Goal: Task Accomplishment & Management: Complete application form

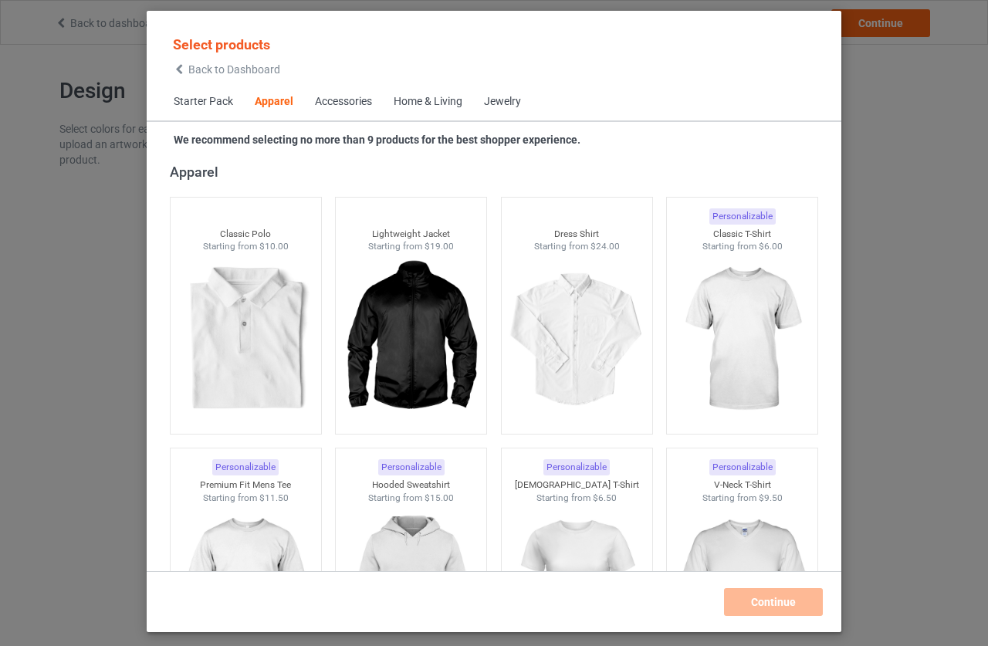
scroll to position [664, 0]
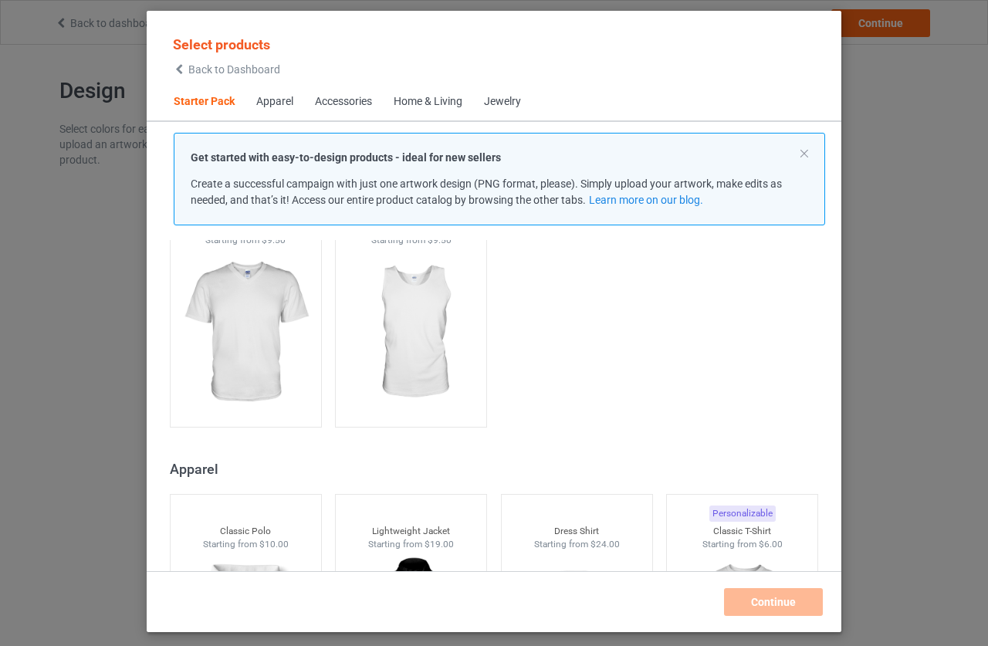
scroll to position [533, 0]
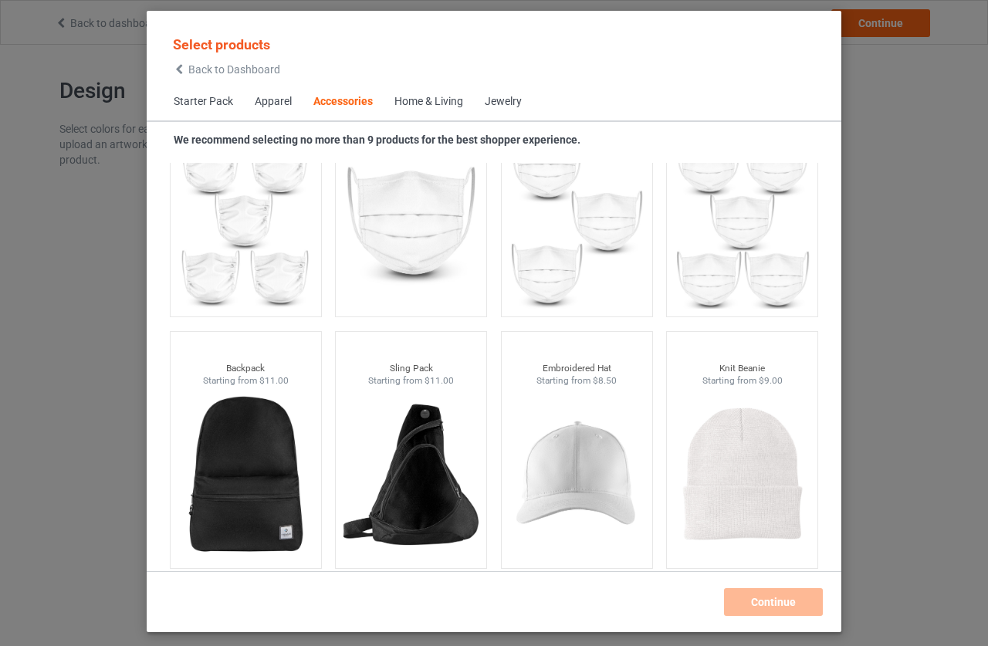
scroll to position [4299, 0]
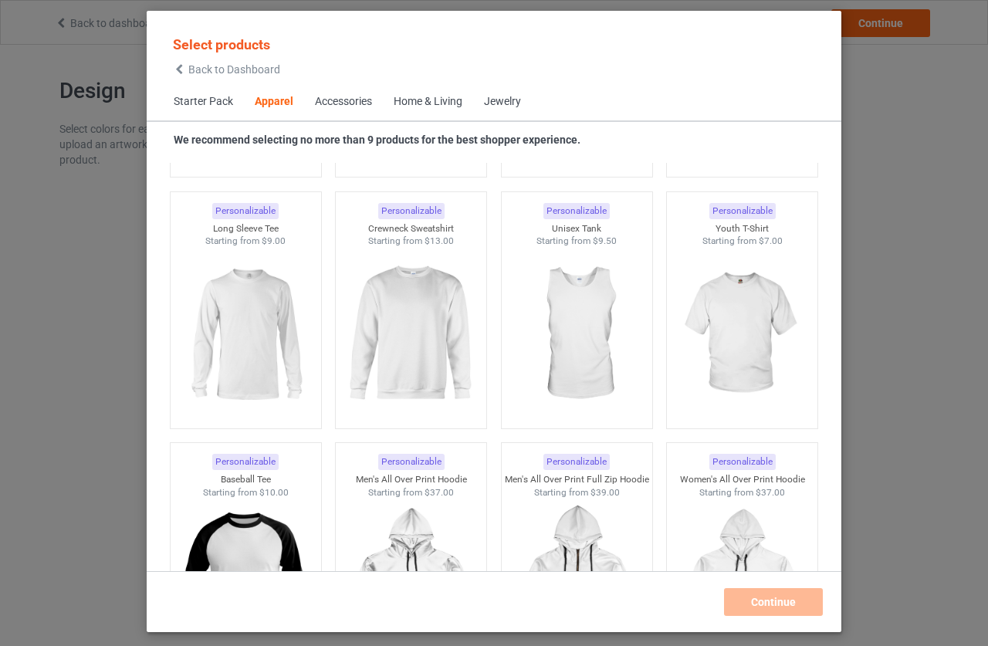
scroll to position [664, 0]
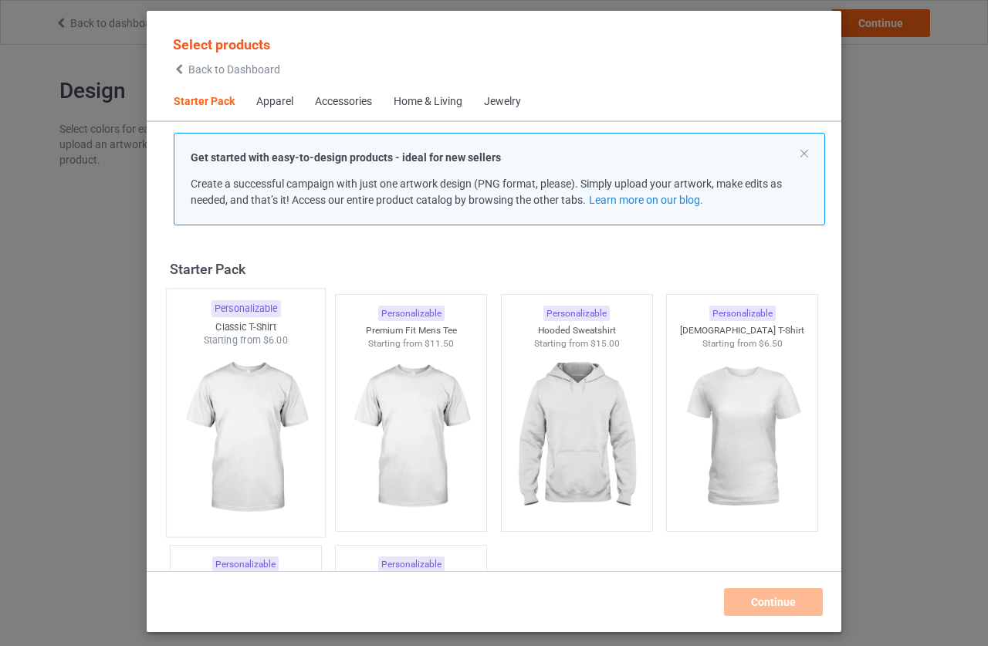
click at [221, 424] on img at bounding box center [245, 437] width 145 height 181
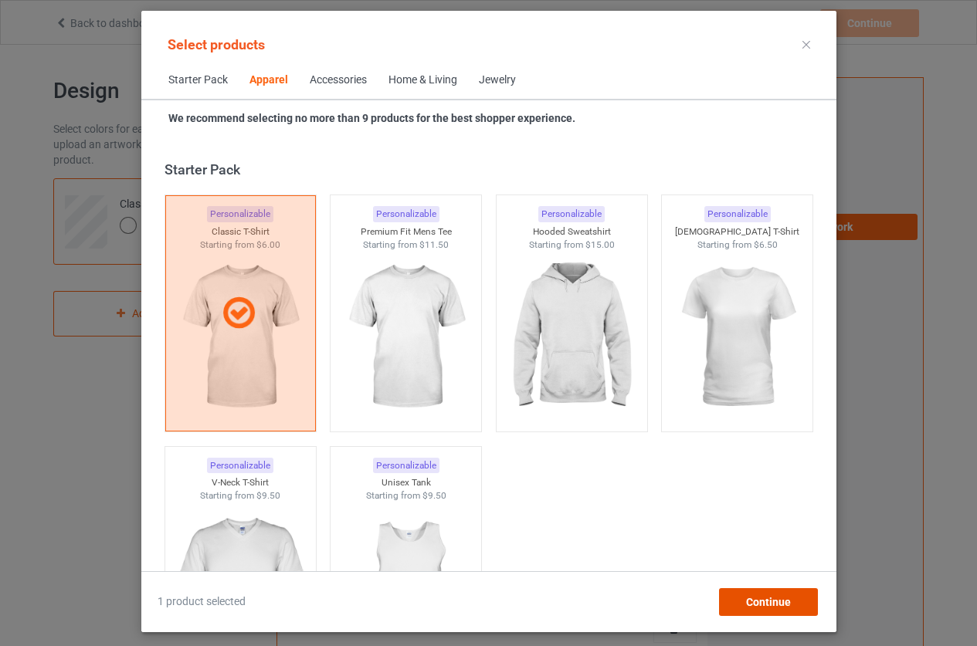
click at [781, 598] on span "Continue" at bounding box center [767, 602] width 45 height 12
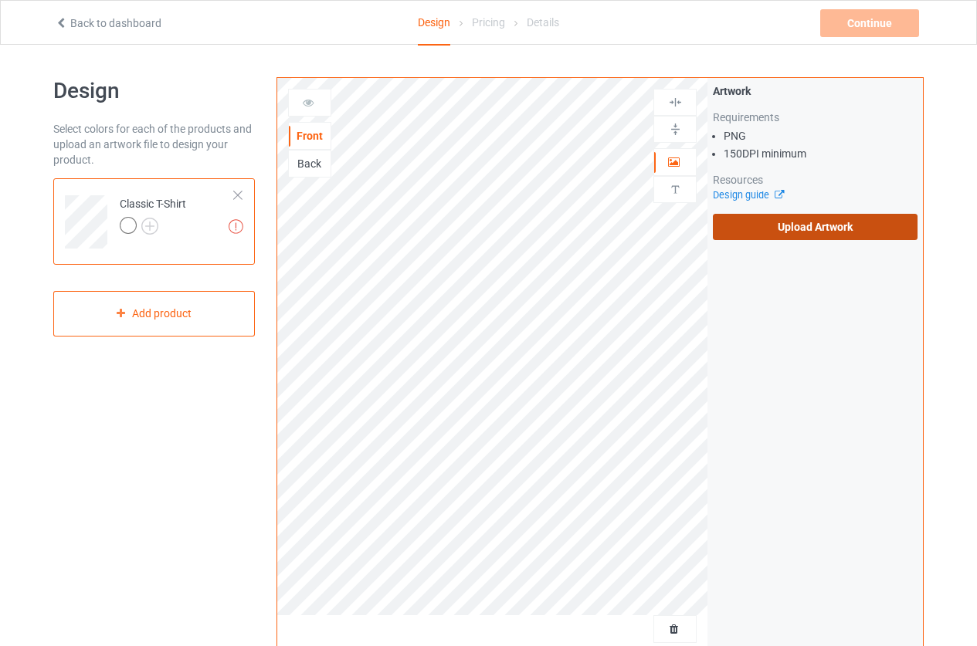
click at [819, 229] on label "Upload Artwork" at bounding box center [815, 227] width 205 height 26
click at [0, 0] on input "Upload Artwork" at bounding box center [0, 0] width 0 height 0
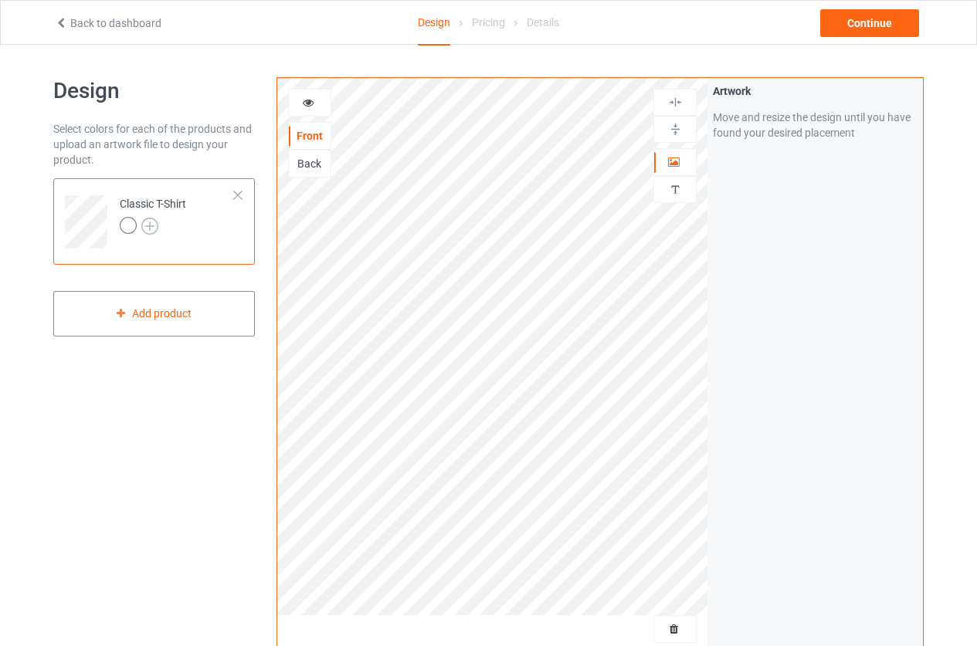
click at [148, 222] on img at bounding box center [149, 226] width 17 height 17
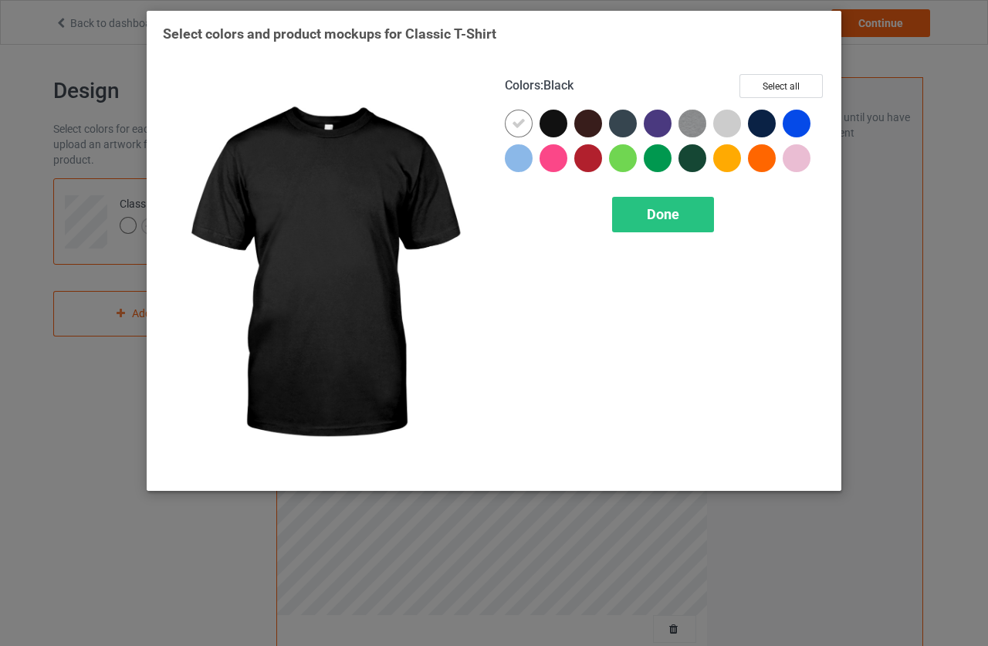
click at [544, 127] on div at bounding box center [554, 124] width 28 height 28
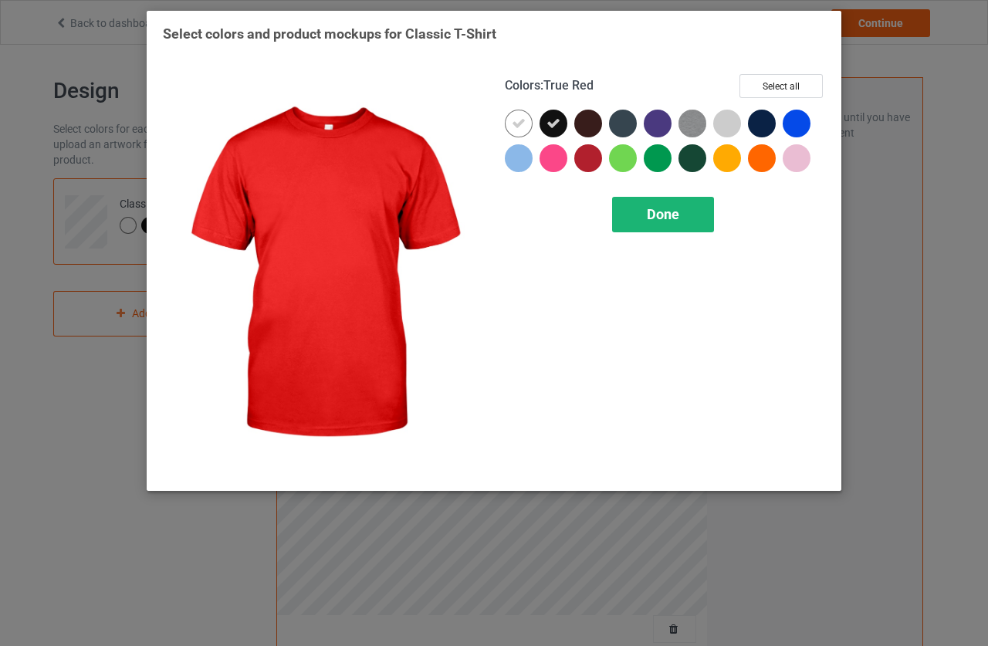
click at [640, 224] on div "Done" at bounding box center [663, 215] width 102 height 36
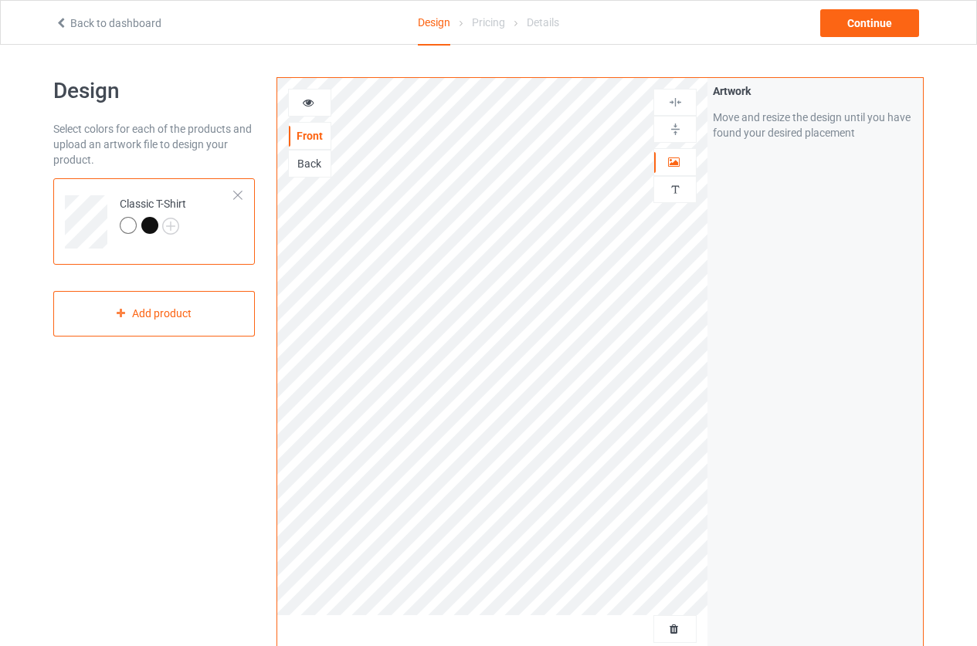
click at [308, 162] on div "Back" at bounding box center [310, 163] width 42 height 15
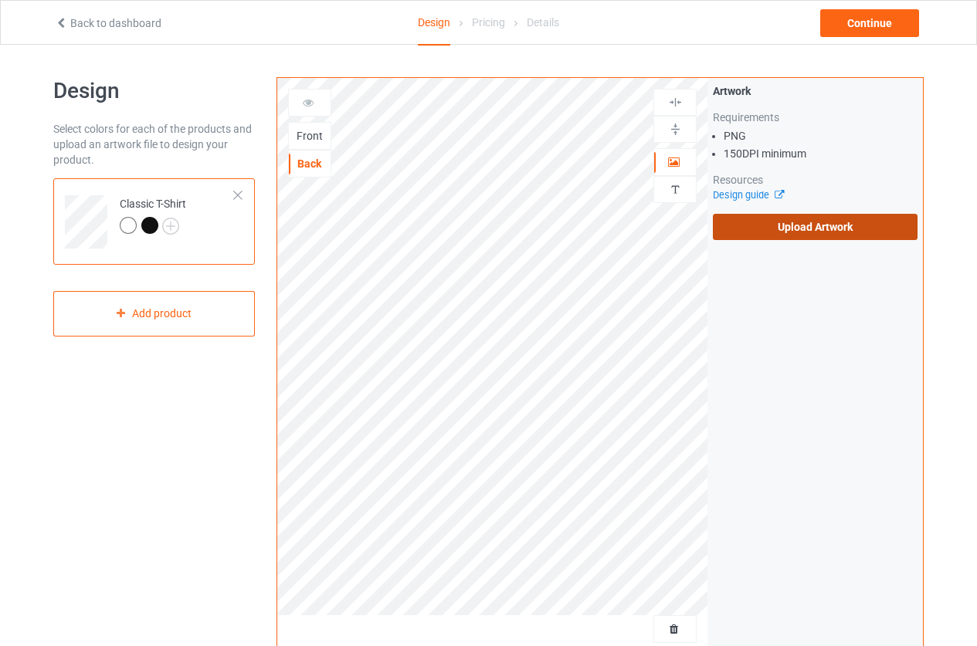
click at [837, 229] on label "Upload Artwork" at bounding box center [815, 227] width 205 height 26
click at [0, 0] on input "Upload Artwork" at bounding box center [0, 0] width 0 height 0
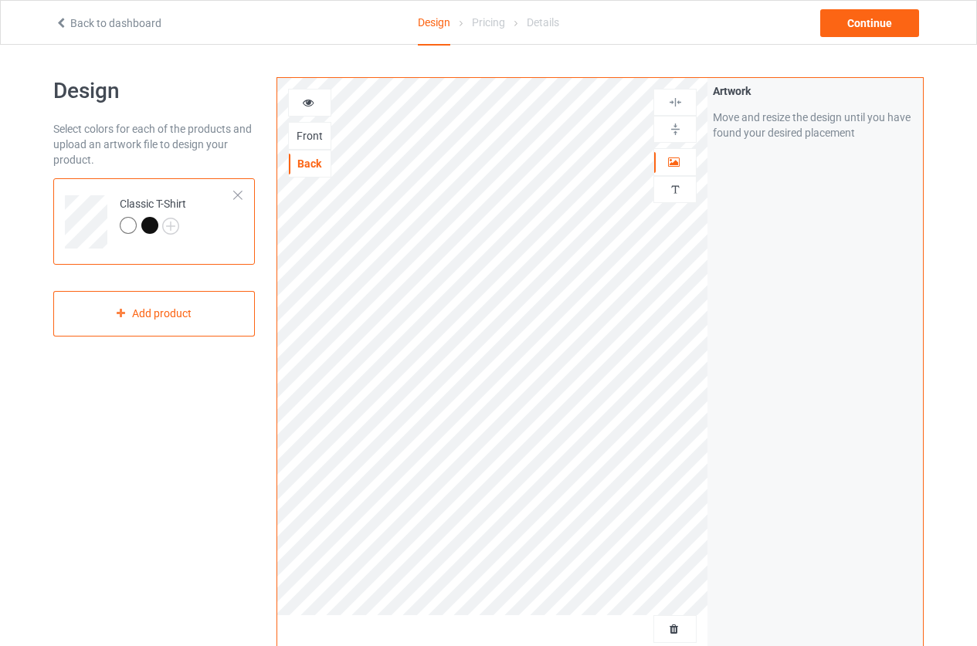
click at [311, 167] on div "Back" at bounding box center [310, 163] width 42 height 15
click at [303, 97] on icon at bounding box center [308, 100] width 13 height 11
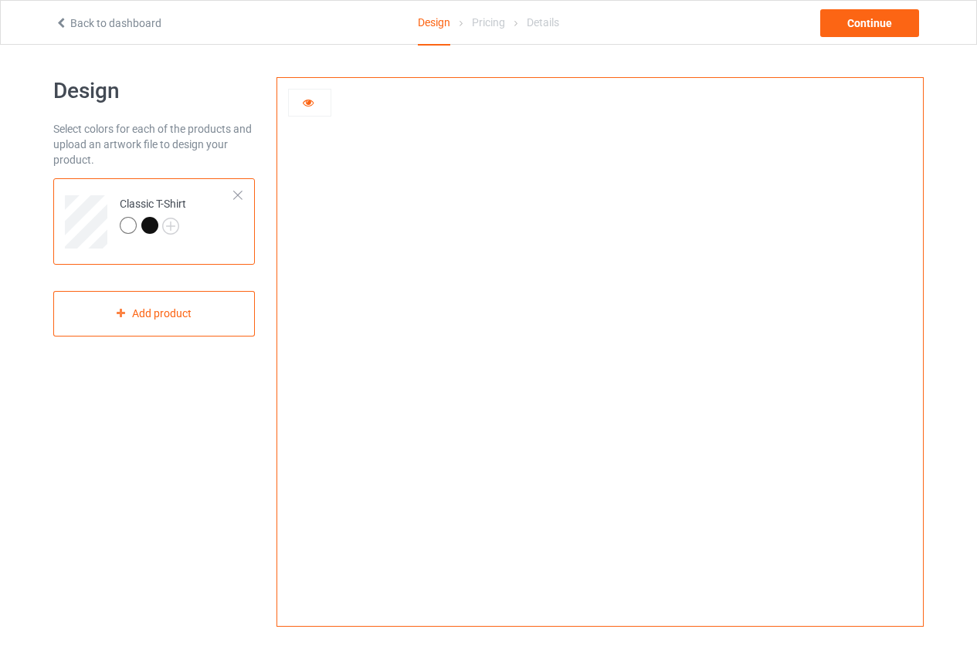
click at [245, 192] on div "Classic T-Shirt" at bounding box center [154, 221] width 202 height 86
click at [600, 347] on img at bounding box center [600, 347] width 0 height 0
click at [296, 103] on div at bounding box center [310, 102] width 42 height 15
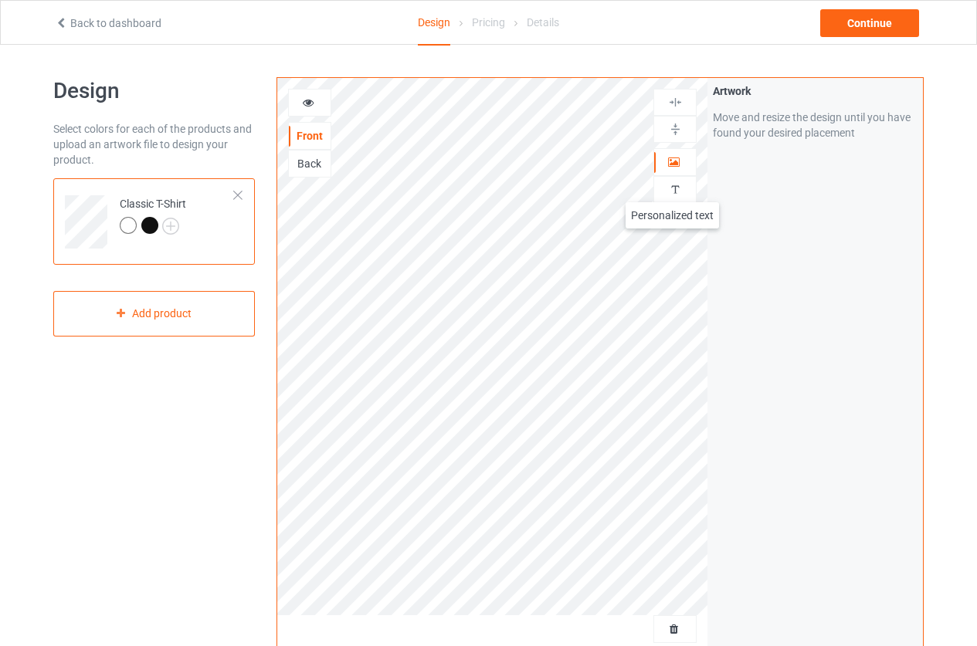
click at [672, 187] on img at bounding box center [675, 189] width 15 height 15
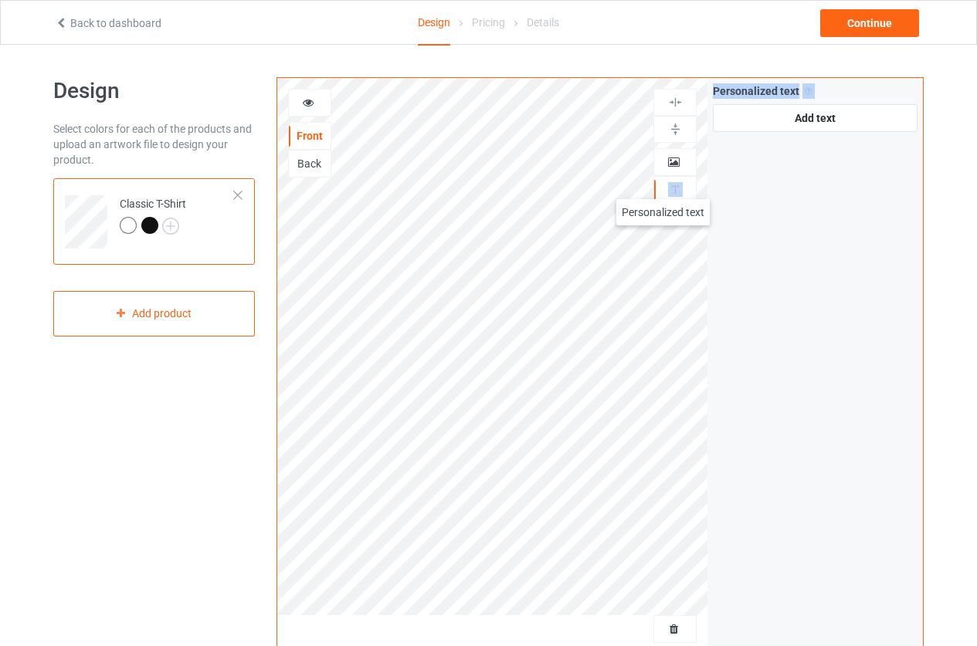
drag, startPoint x: 711, startPoint y: 185, endPoint x: 663, endPoint y: 184, distance: 47.9
click at [663, 184] on div "Front Back Artwork Personalized text Personalized text Allow customers to perso…" at bounding box center [599, 371] width 647 height 588
click at [686, 189] on div at bounding box center [675, 189] width 42 height 15
click at [757, 120] on div "Add text" at bounding box center [815, 118] width 205 height 28
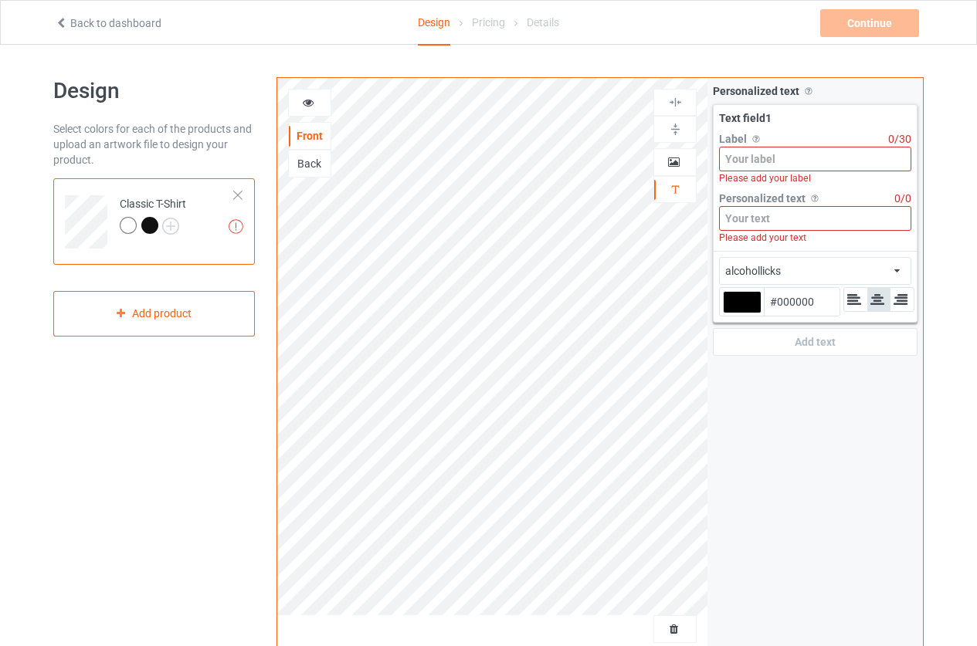
click at [774, 157] on input at bounding box center [815, 159] width 192 height 25
click at [757, 232] on div "Please add your text" at bounding box center [815, 238] width 192 height 14
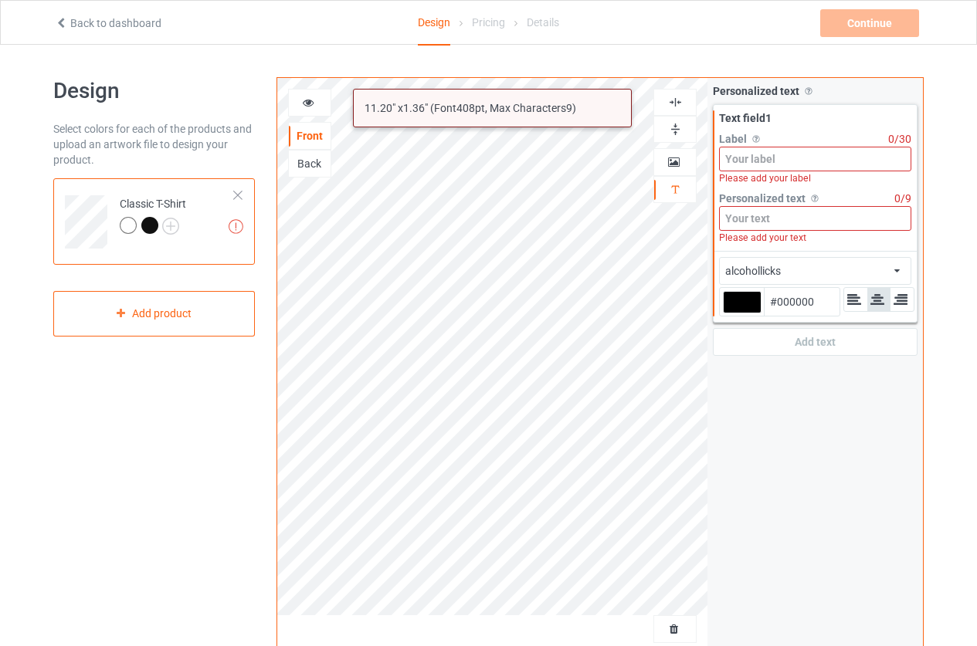
click at [739, 223] on input at bounding box center [815, 218] width 192 height 25
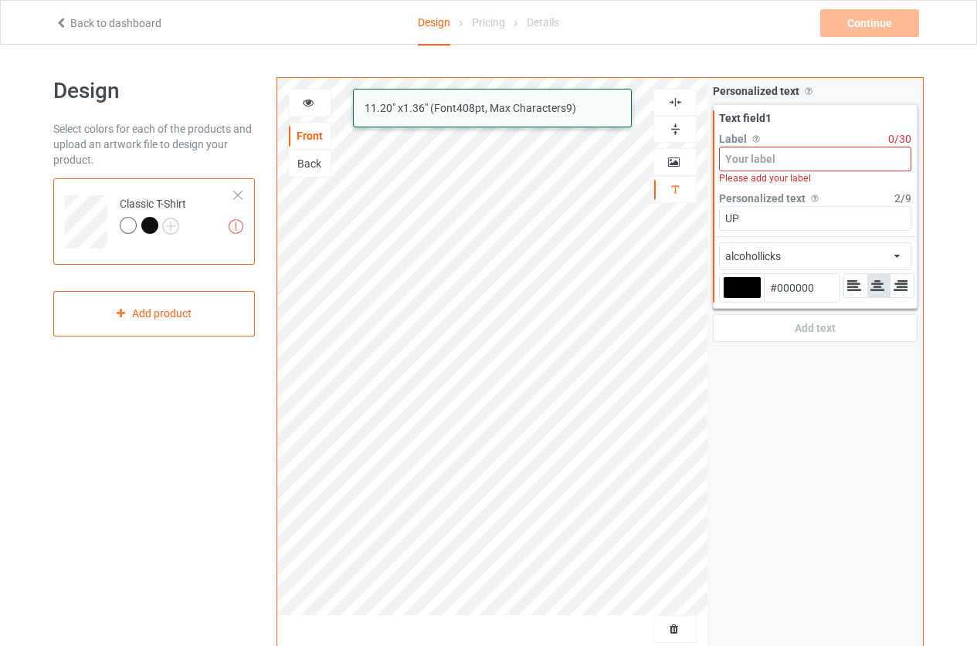
type input "UP"
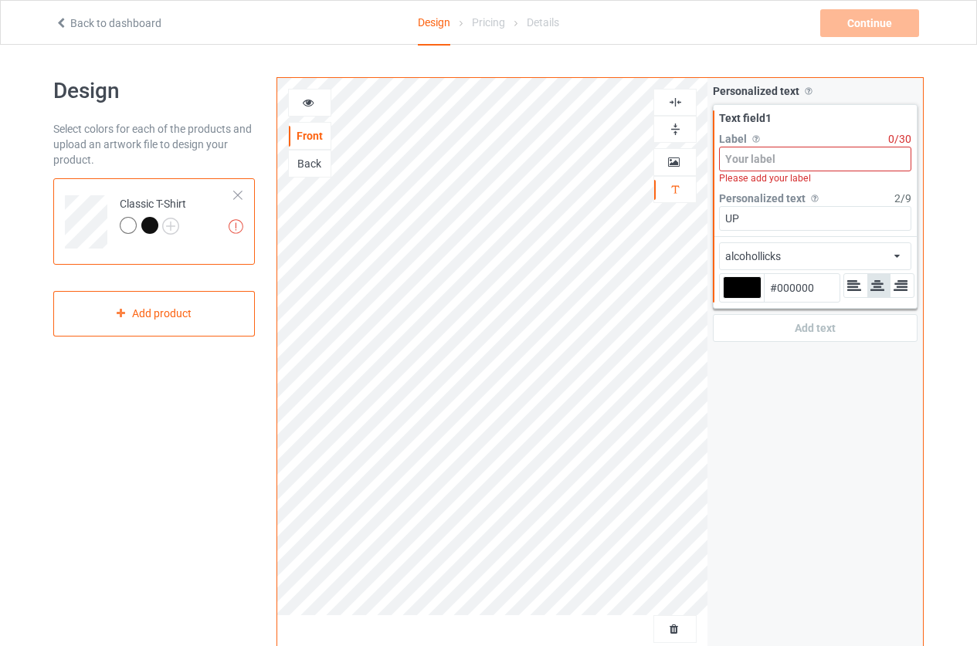
click at [774, 160] on input at bounding box center [815, 159] width 192 height 25
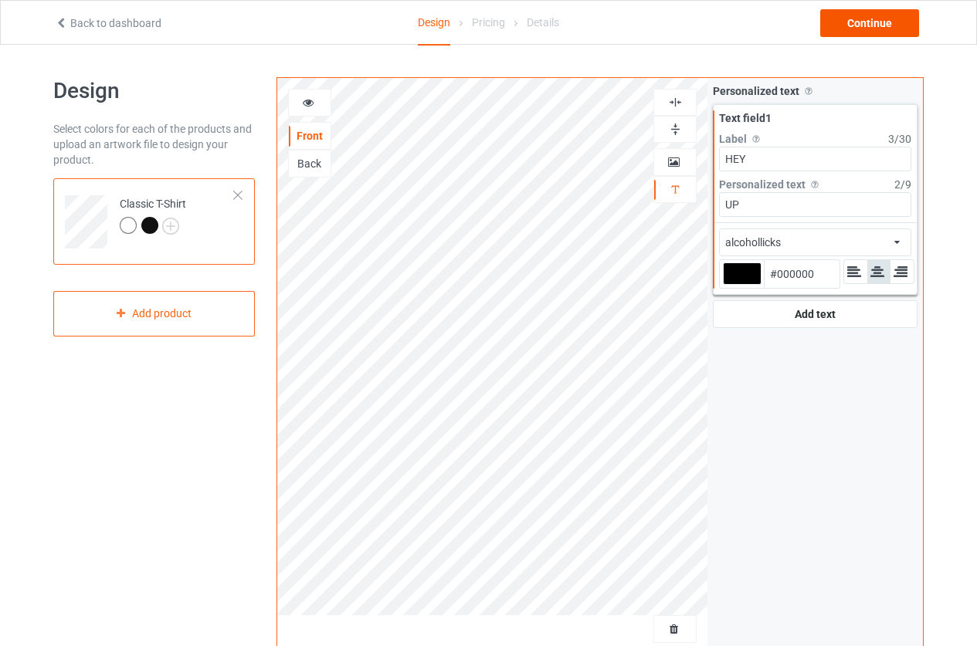
type input "HEY"
click at [848, 36] on div "Continue" at bounding box center [869, 23] width 99 height 28
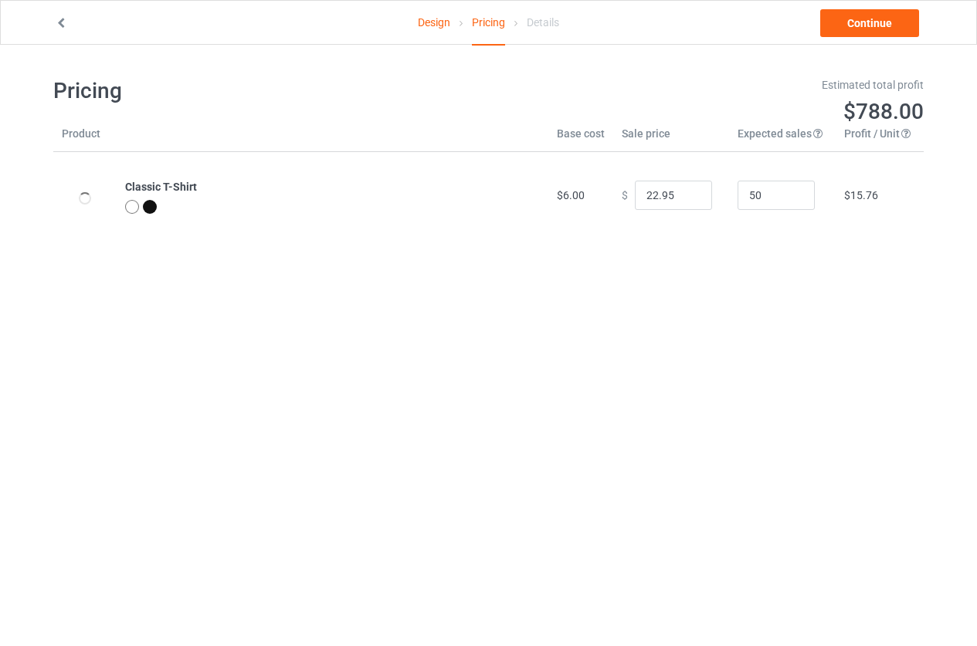
type input "26.95"
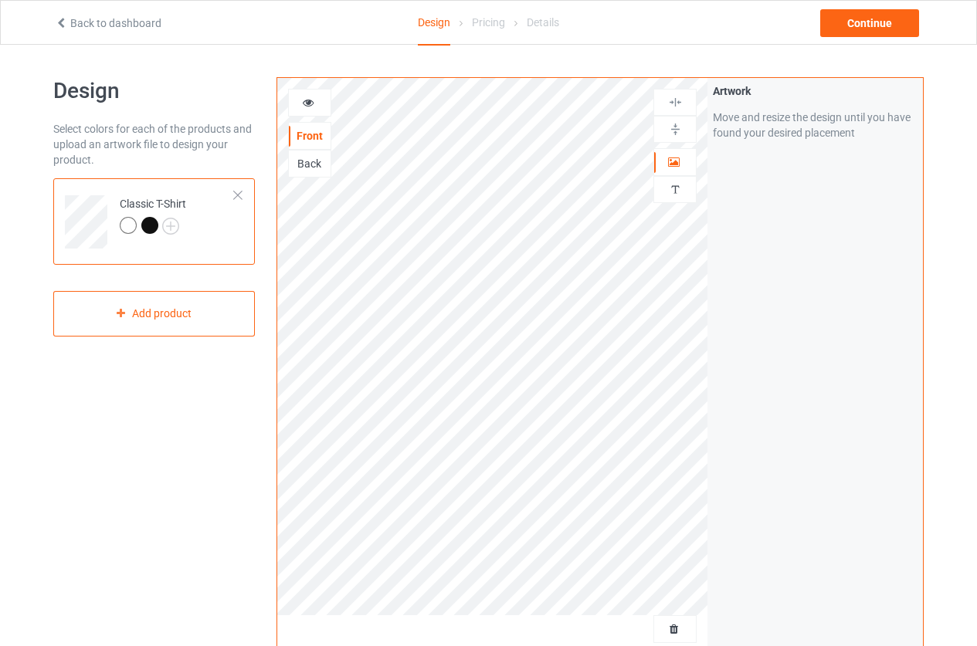
click at [246, 193] on div "Classic T-Shirt" at bounding box center [154, 221] width 202 height 86
click at [236, 191] on div at bounding box center [237, 195] width 11 height 11
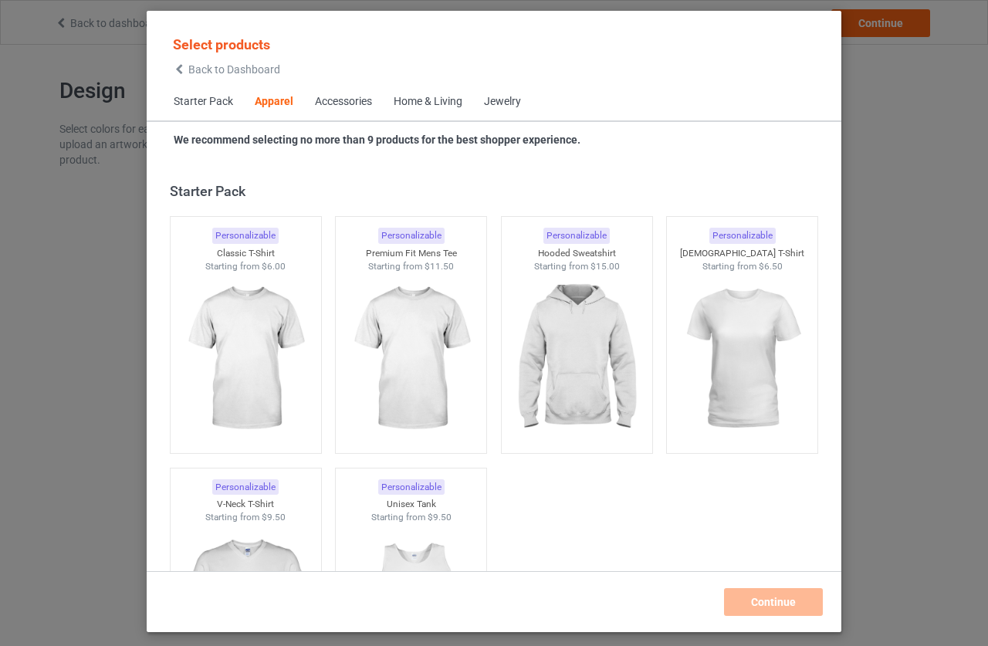
scroll to position [575, 0]
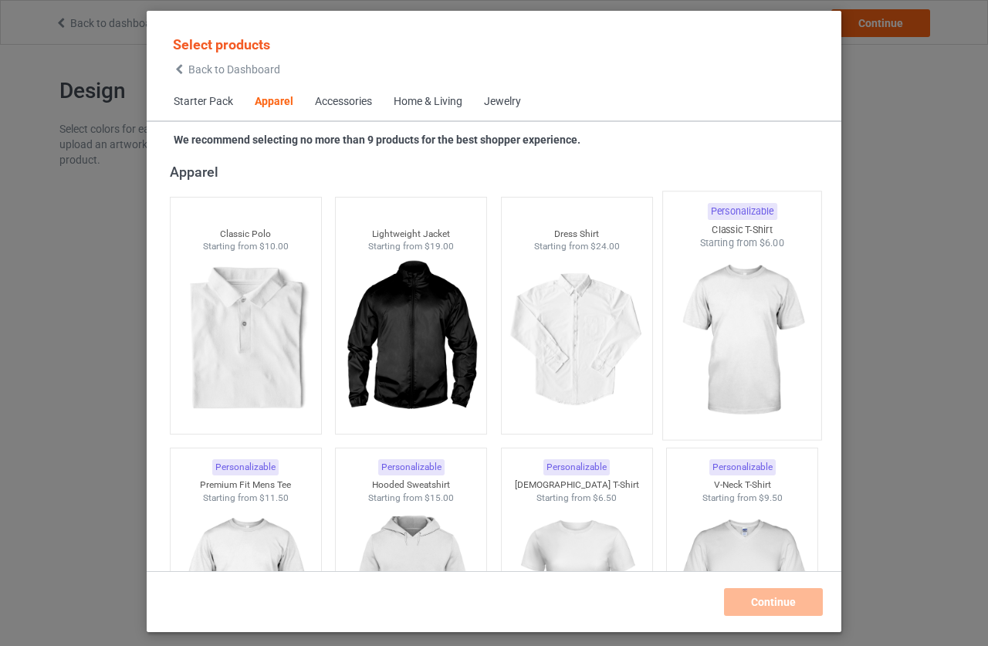
click at [741, 334] on img at bounding box center [742, 340] width 145 height 181
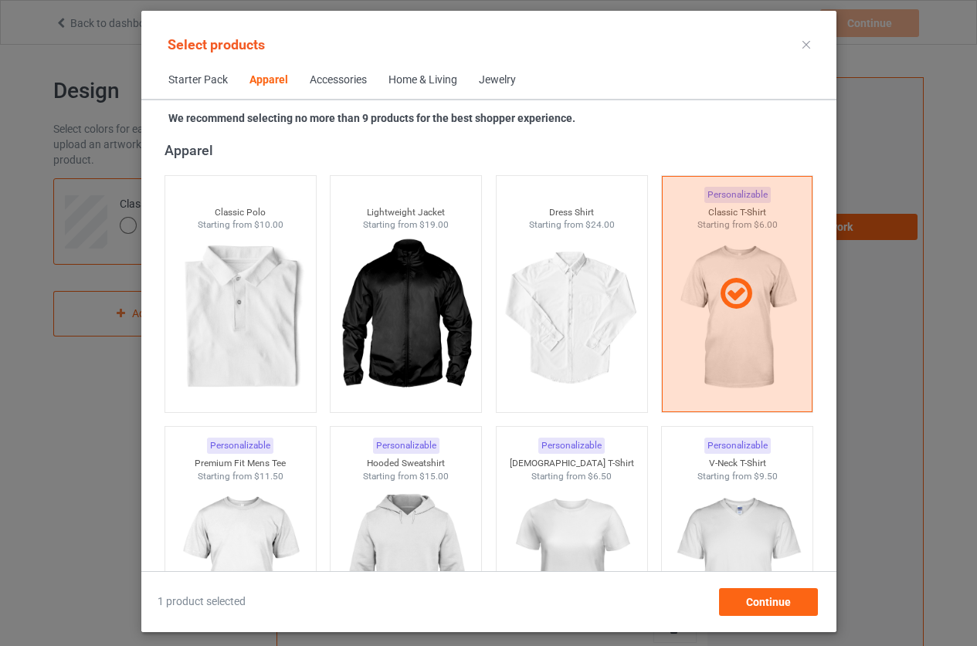
click at [759, 618] on div "Select products Starter Pack Apparel Accessories Home & Living Jewelry We recom…" at bounding box center [488, 322] width 695 height 622
click at [758, 601] on span "Continue" at bounding box center [767, 602] width 45 height 12
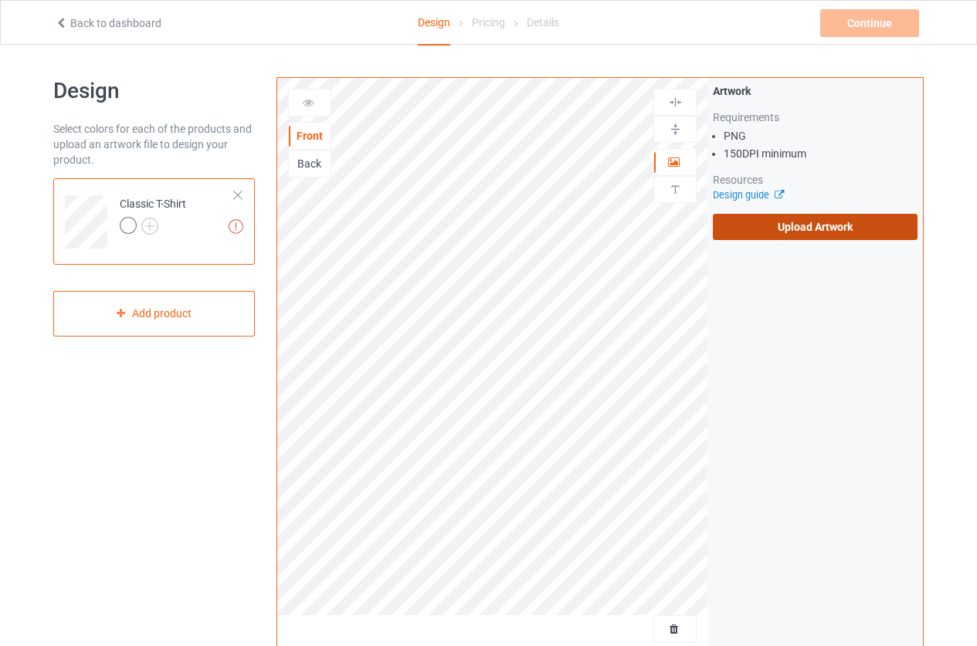
click at [787, 229] on label "Upload Artwork" at bounding box center [815, 227] width 205 height 26
click at [0, 0] on input "Upload Artwork" at bounding box center [0, 0] width 0 height 0
click at [764, 225] on label "Upload Artwork" at bounding box center [815, 227] width 205 height 26
click at [0, 0] on input "Upload Artwork" at bounding box center [0, 0] width 0 height 0
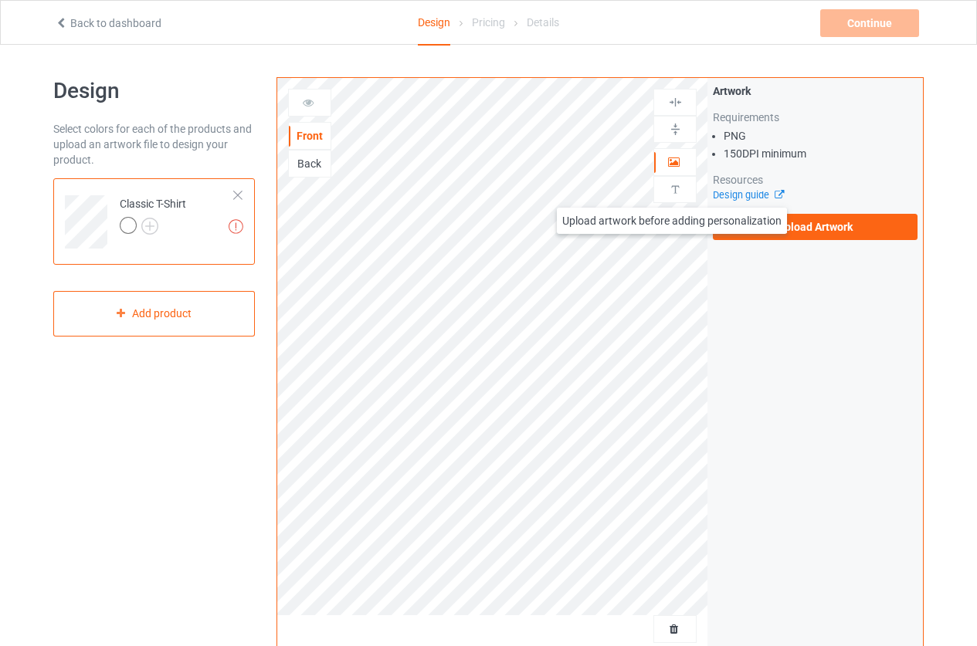
click at [672, 192] on img at bounding box center [675, 189] width 15 height 15
click at [674, 195] on img at bounding box center [675, 189] width 15 height 15
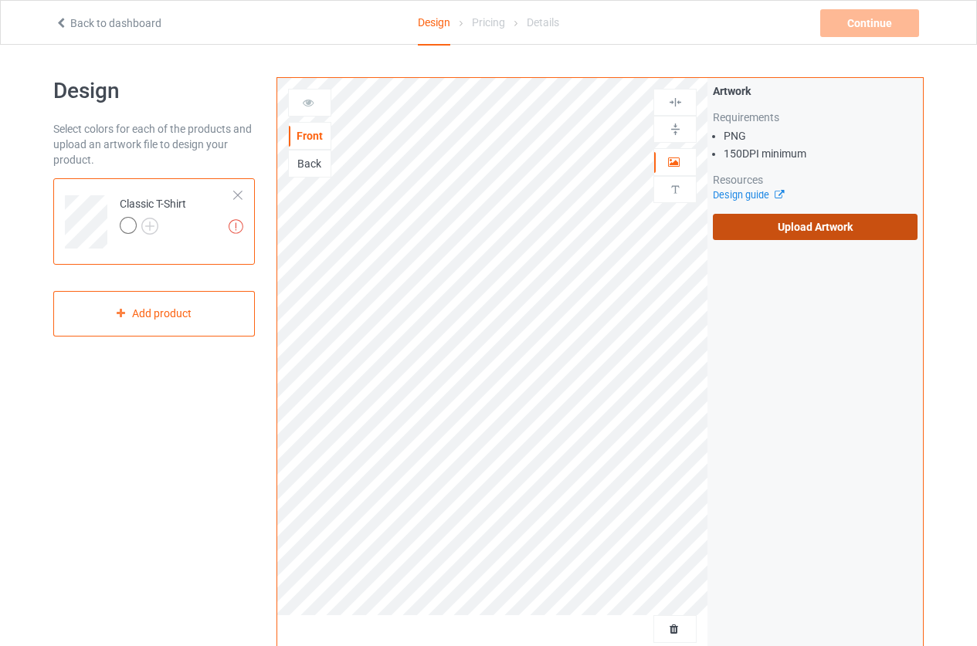
click at [773, 225] on label "Upload Artwork" at bounding box center [815, 227] width 205 height 26
click at [0, 0] on input "Upload Artwork" at bounding box center [0, 0] width 0 height 0
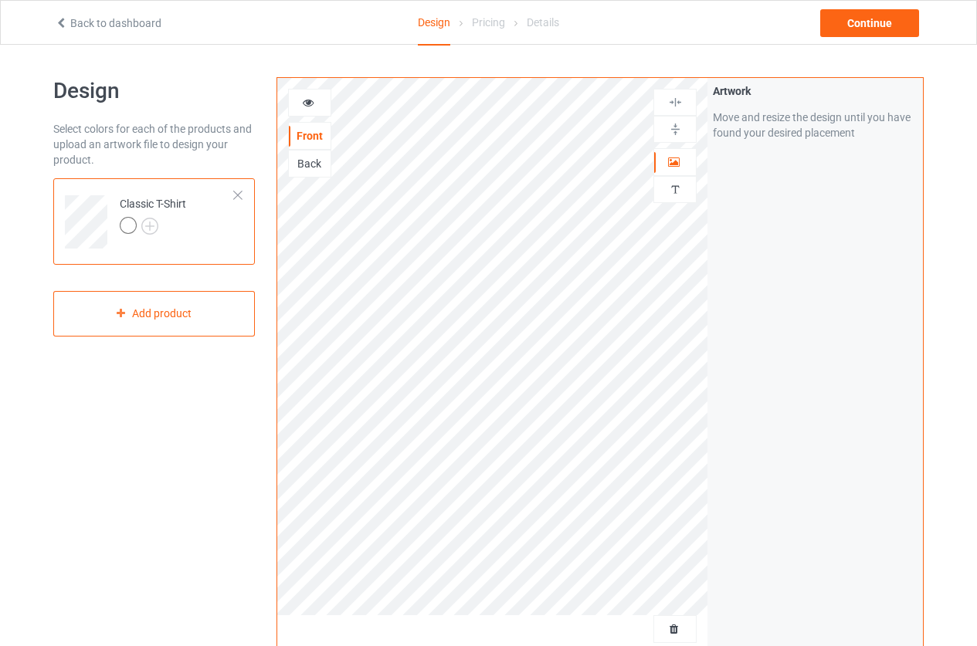
click at [232, 195] on div at bounding box center [237, 195] width 11 height 11
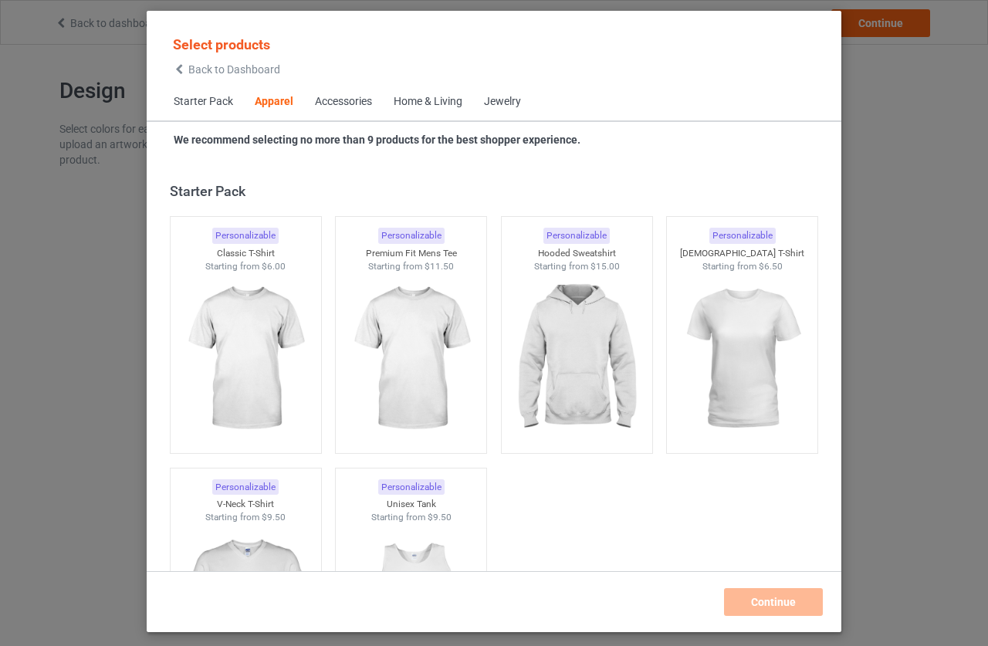
scroll to position [575, 0]
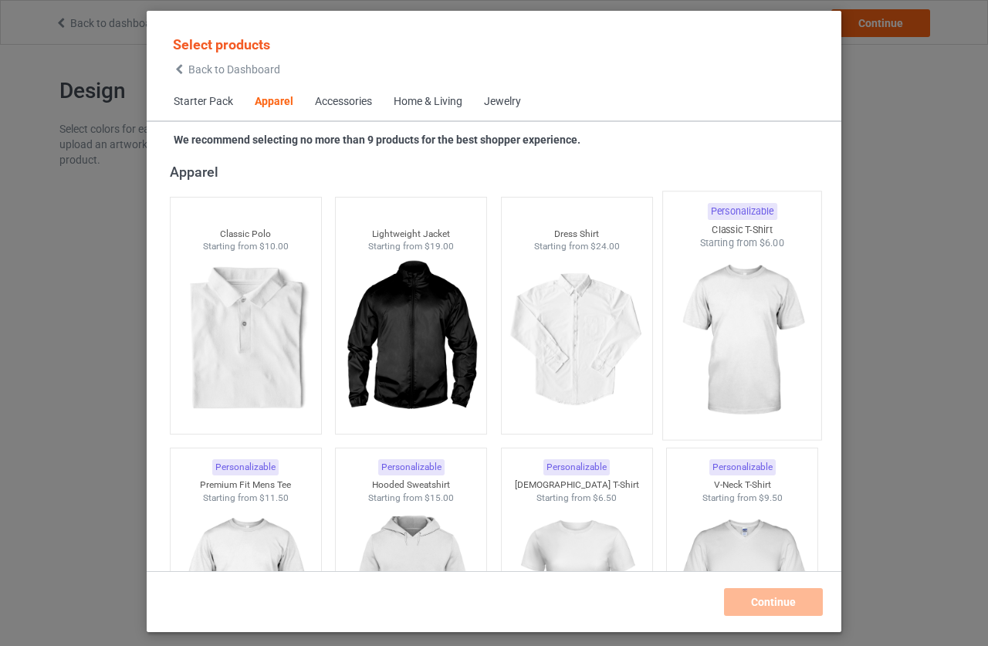
click at [700, 348] on img at bounding box center [742, 340] width 145 height 181
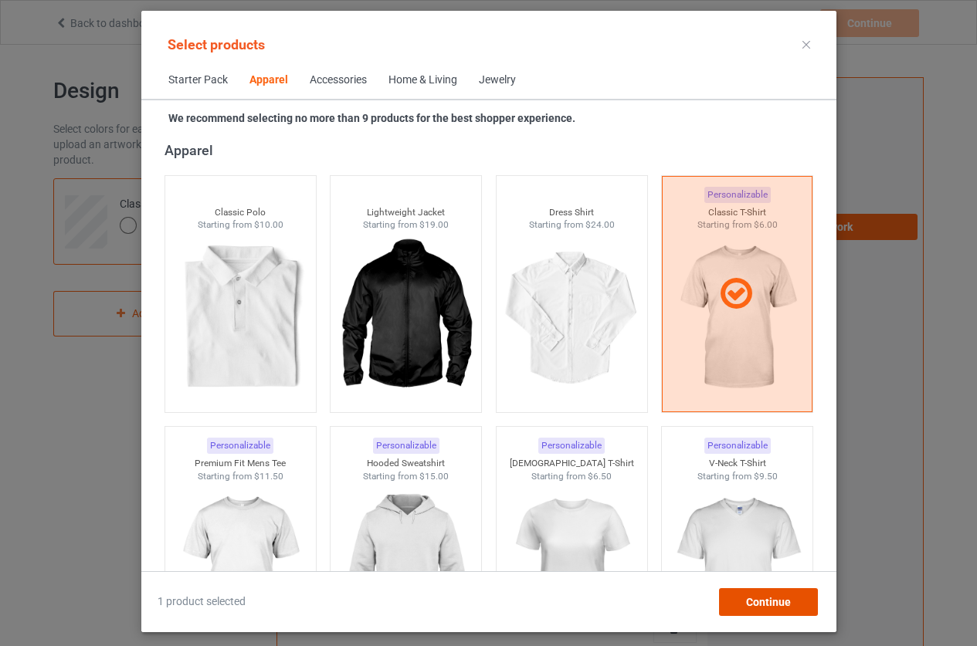
click at [794, 610] on div "Continue" at bounding box center [767, 602] width 99 height 28
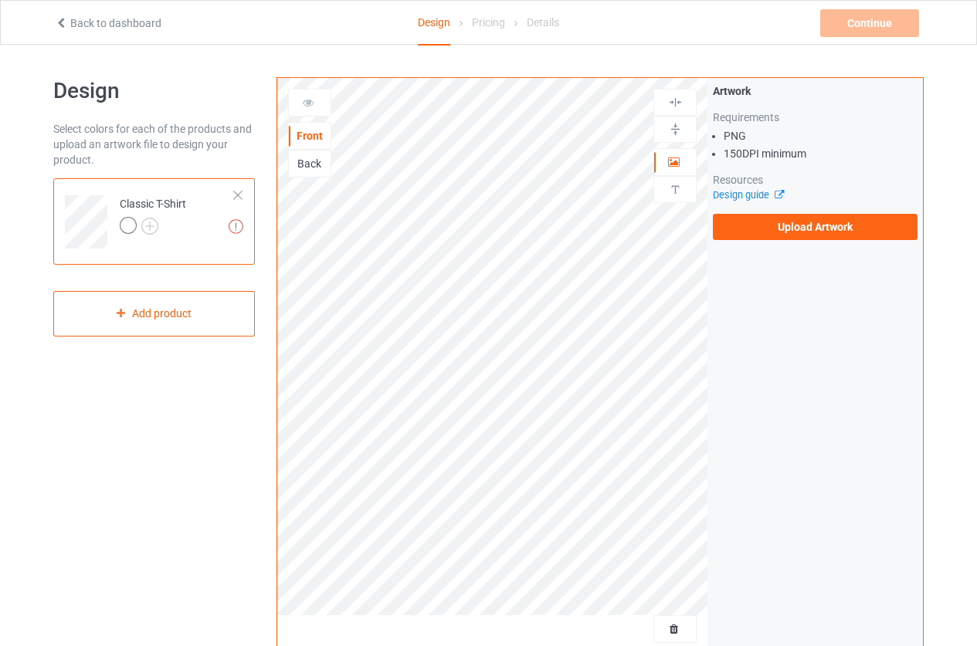
click at [239, 191] on div at bounding box center [237, 195] width 11 height 11
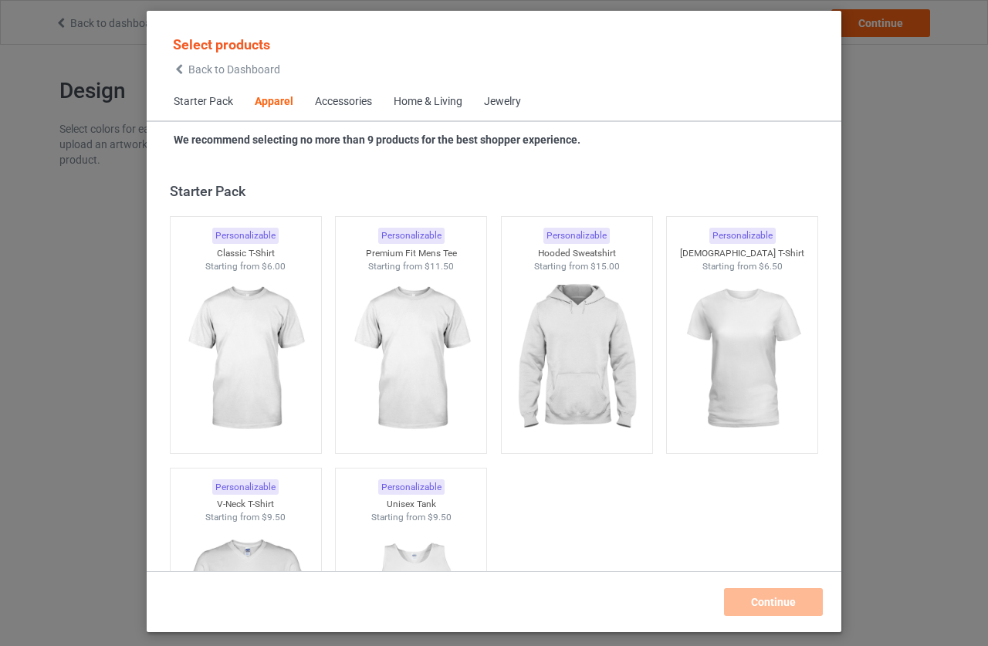
scroll to position [575, 0]
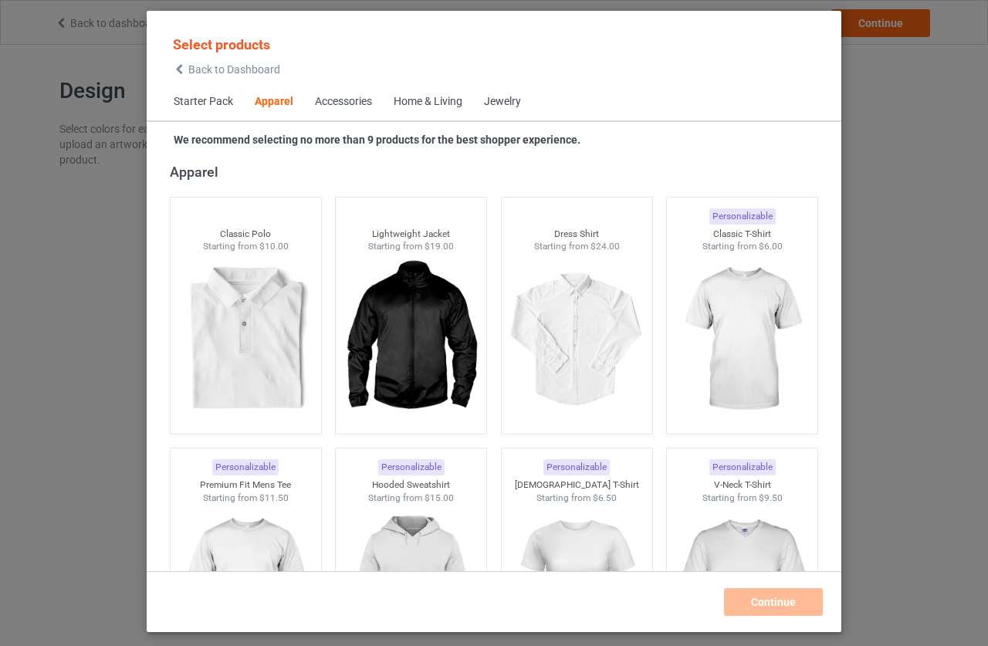
click at [215, 102] on span "Starter Pack" at bounding box center [203, 101] width 81 height 37
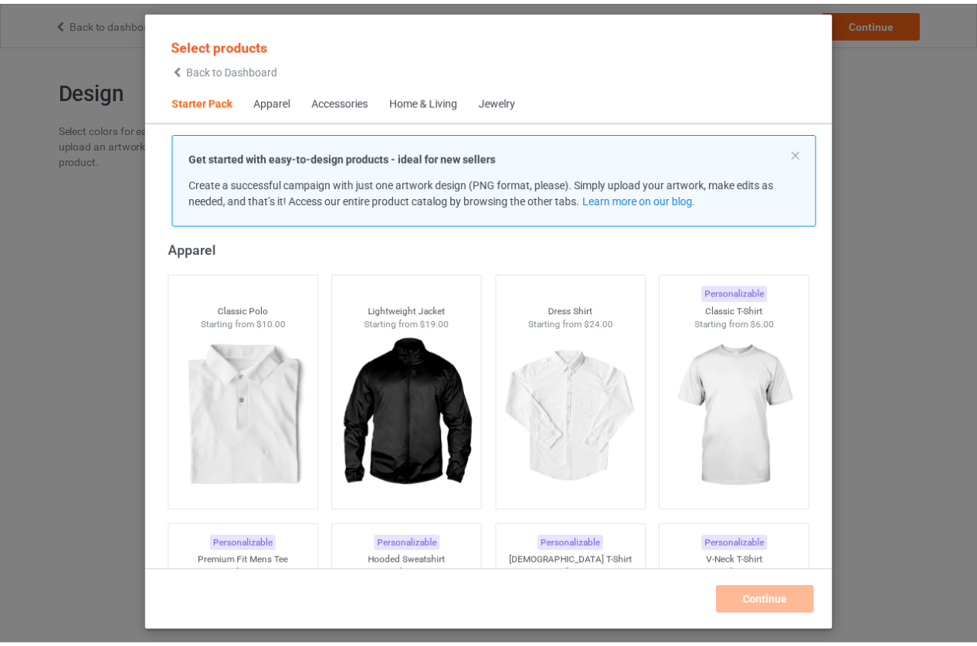
scroll to position [19, 0]
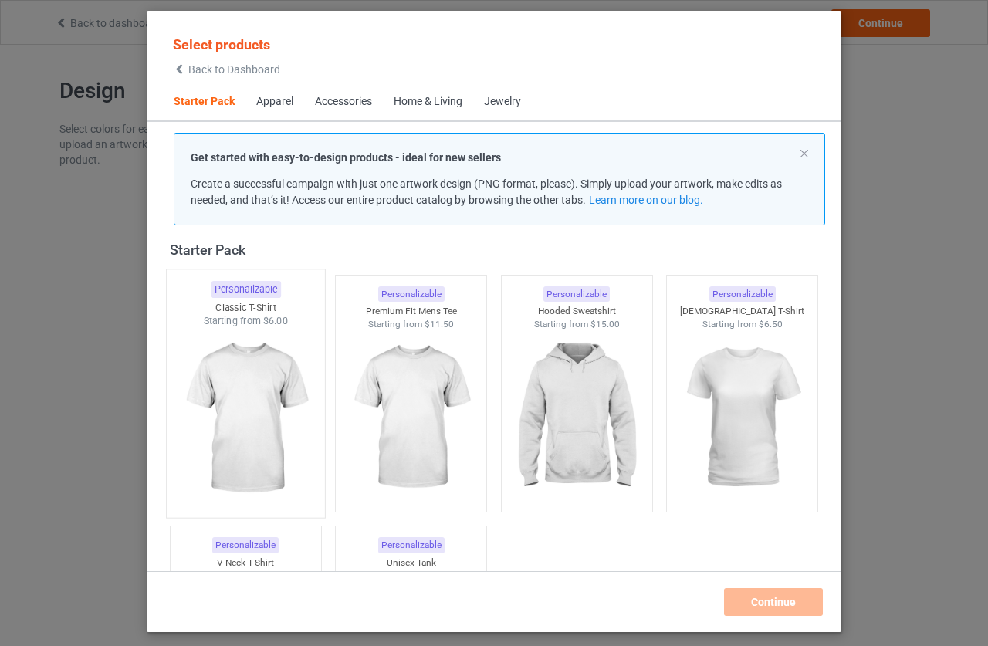
click at [252, 418] on img at bounding box center [245, 418] width 145 height 181
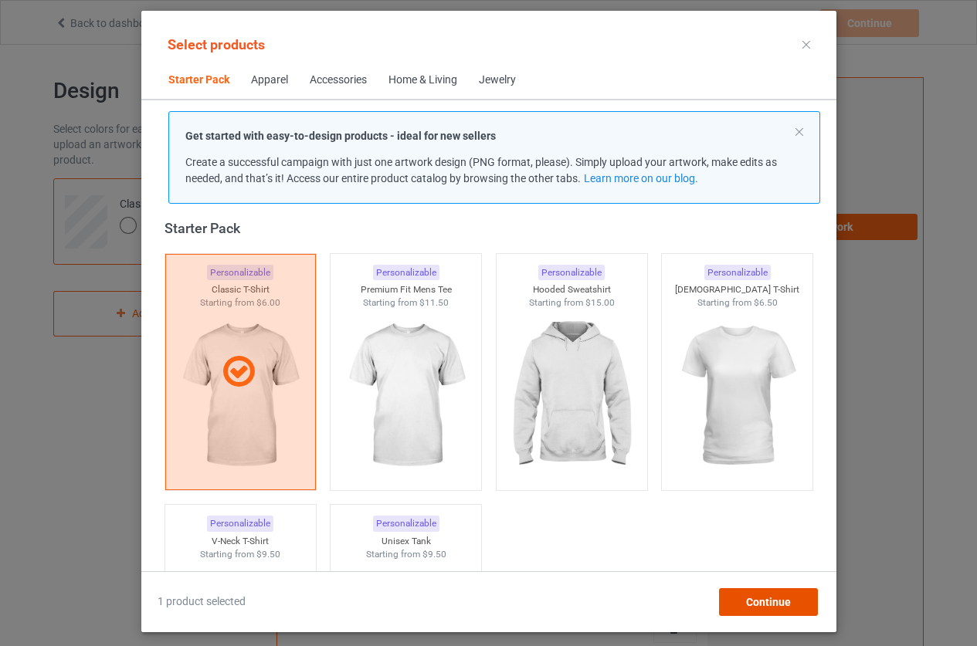
click at [799, 601] on div "Continue" at bounding box center [767, 602] width 99 height 28
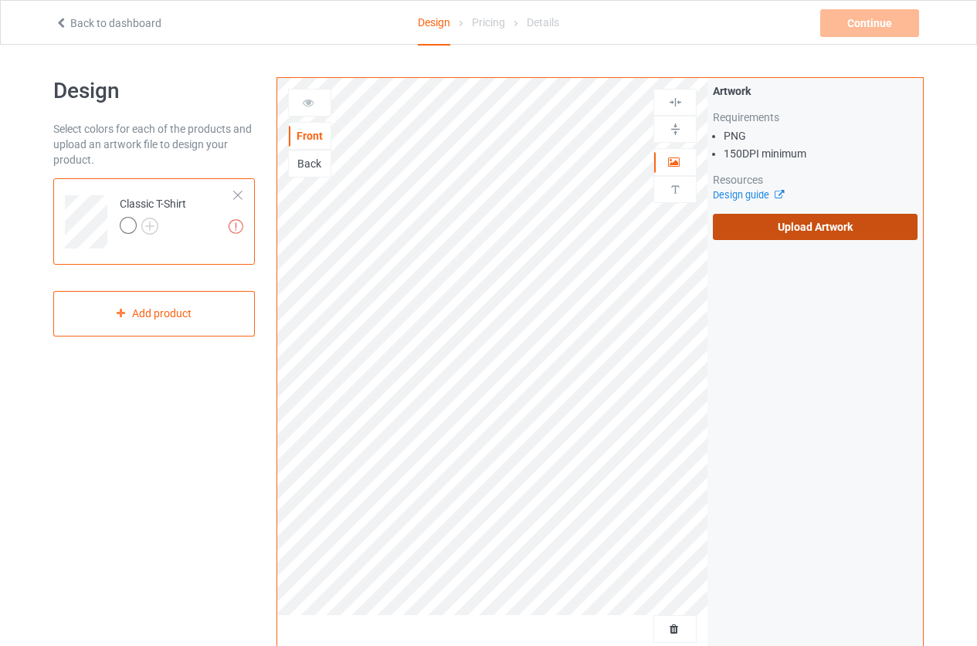
click at [778, 223] on label "Upload Artwork" at bounding box center [815, 227] width 205 height 26
click at [0, 0] on input "Upload Artwork" at bounding box center [0, 0] width 0 height 0
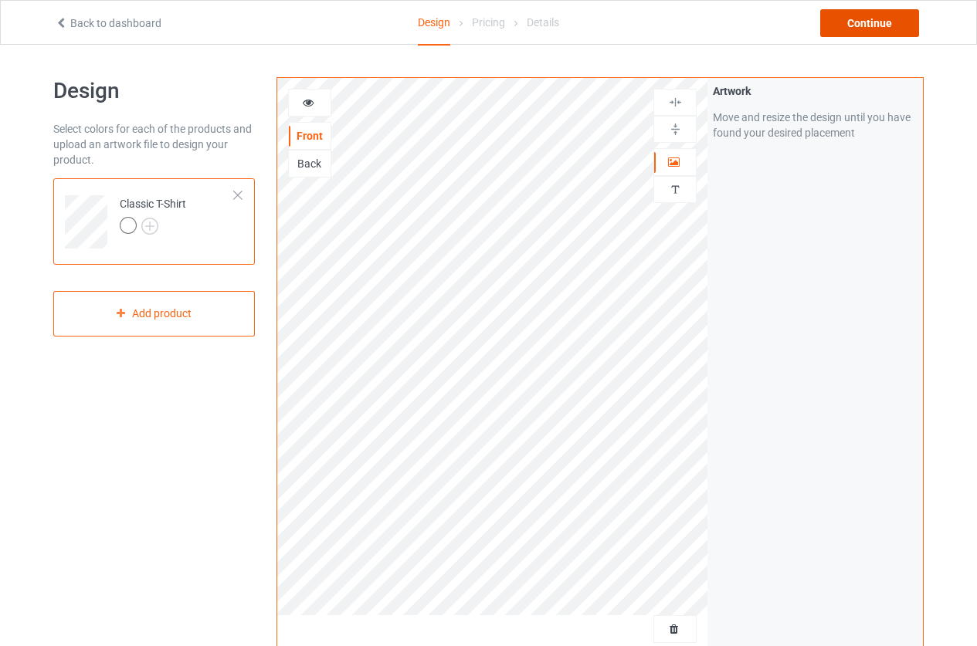
click at [889, 32] on div "Continue" at bounding box center [869, 23] width 99 height 28
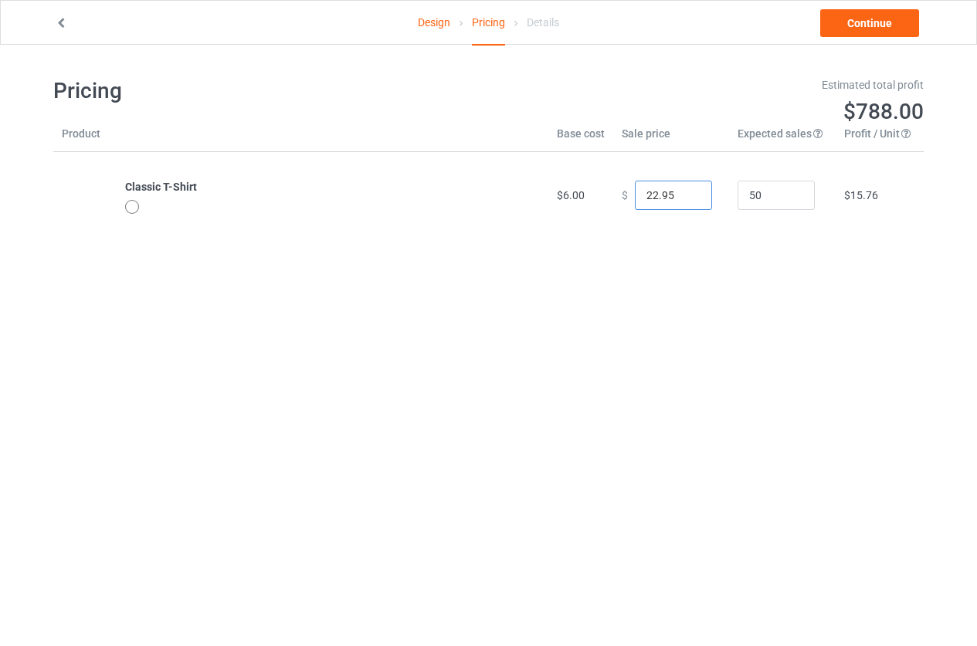
click at [677, 203] on input "22.95" at bounding box center [673, 195] width 77 height 29
drag, startPoint x: 743, startPoint y: 190, endPoint x: 720, endPoint y: 190, distance: 23.9
click at [729, 190] on td "50" at bounding box center [782, 195] width 107 height 86
click at [761, 190] on input "50" at bounding box center [775, 195] width 77 height 29
drag, startPoint x: 763, startPoint y: 205, endPoint x: 716, endPoint y: 196, distance: 47.1
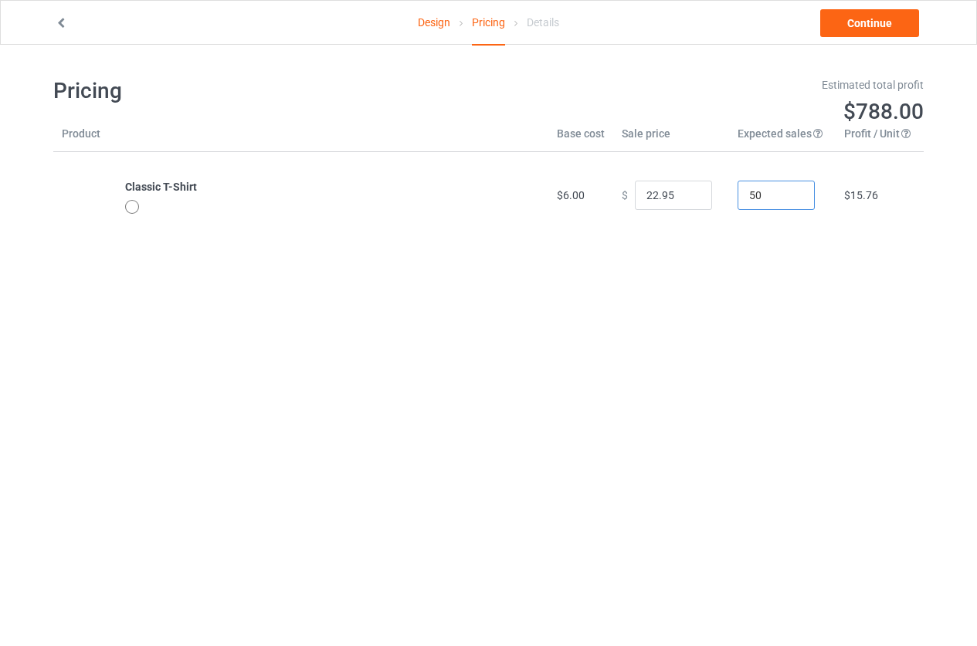
click at [716, 196] on tr "Classic T-Shirt $6.00 $ 22.95 50 $15.76" at bounding box center [488, 195] width 870 height 86
type input "1"
click at [856, 23] on link "Continue" at bounding box center [869, 23] width 99 height 28
